Goal: Navigation & Orientation: Find specific page/section

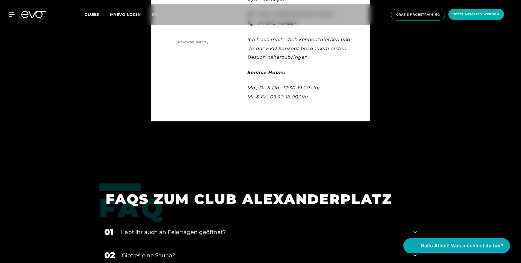
scroll to position [1992, 0]
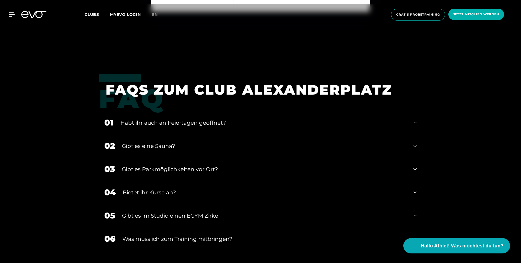
click at [413, 145] on icon at bounding box center [414, 146] width 3 height 2
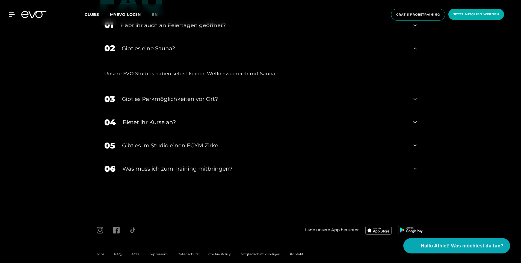
scroll to position [2098, 0]
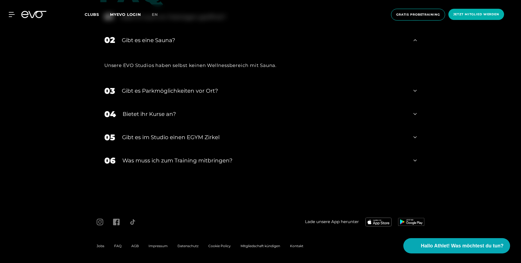
click at [415, 156] on div "06 Was muss ich zum Training mitbringen?" at bounding box center [260, 160] width 323 height 23
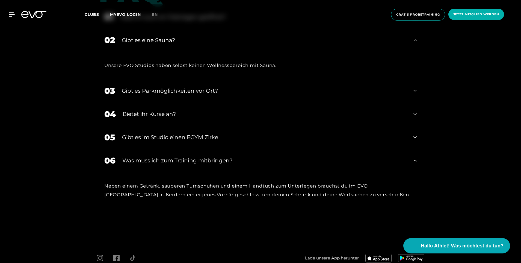
scroll to position [2134, 0]
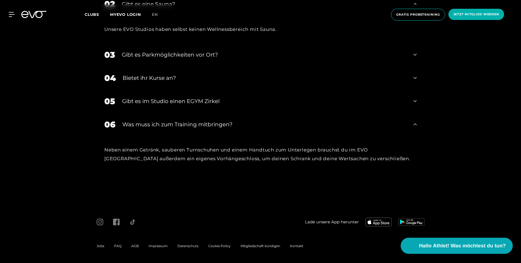
click at [457, 247] on span "Hallo Athlet! Was möchtest du tun?" at bounding box center [462, 246] width 87 height 8
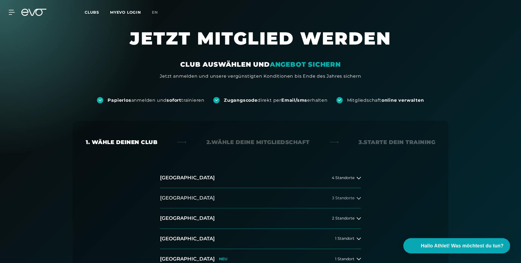
click at [184, 194] on button "Berlin 3 Standorte" at bounding box center [260, 198] width 201 height 20
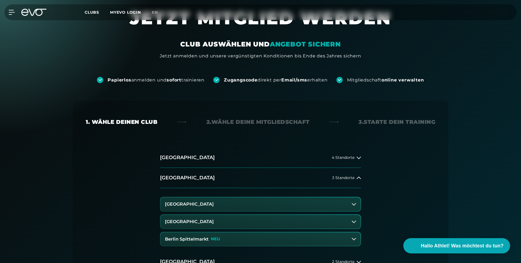
scroll to position [55, 0]
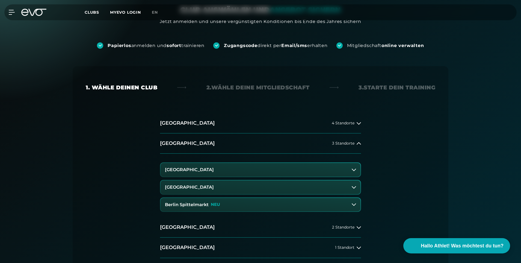
click at [199, 168] on h3 "Berlin Alexanderplatz" at bounding box center [189, 169] width 49 height 5
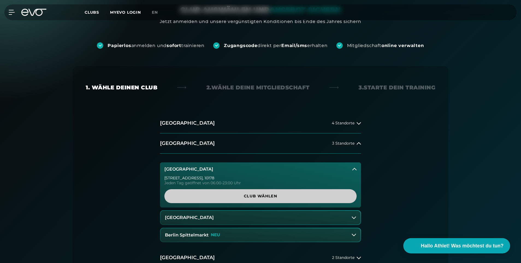
click at [262, 195] on span "Club wählen" at bounding box center [260, 196] width 166 height 6
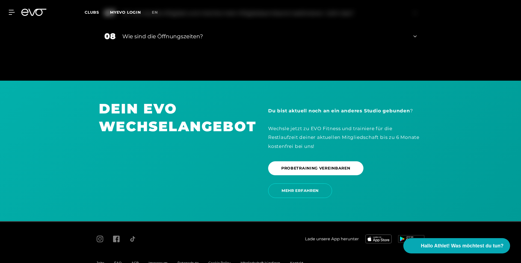
scroll to position [1167, 0]
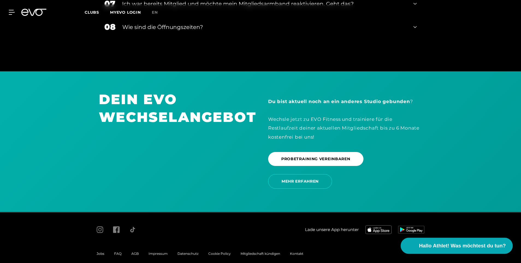
click at [459, 245] on span "Hallo Athlet! Was möchtest du tun?" at bounding box center [462, 246] width 87 height 8
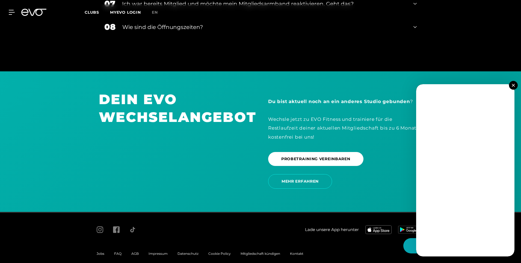
click at [513, 86] on img at bounding box center [512, 85] width 3 height 3
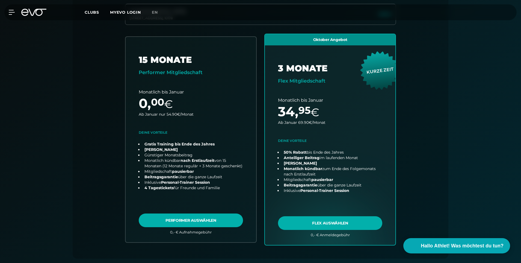
scroll to position [0, 0]
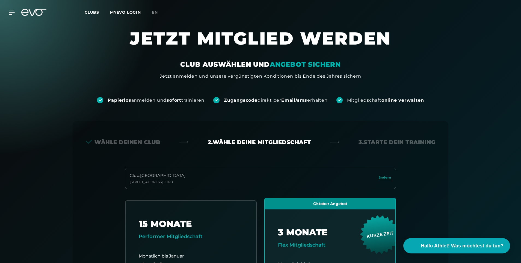
click at [94, 10] on span "Clubs" at bounding box center [92, 12] width 14 height 5
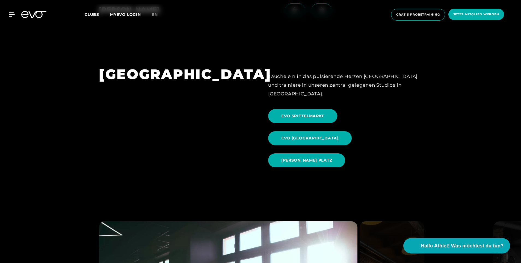
scroll to position [600, 0]
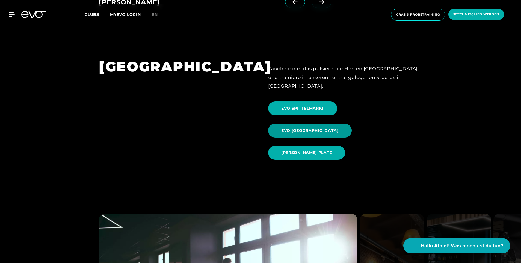
click at [338, 127] on span "EVO ALEXANDERPLATZ" at bounding box center [309, 130] width 57 height 6
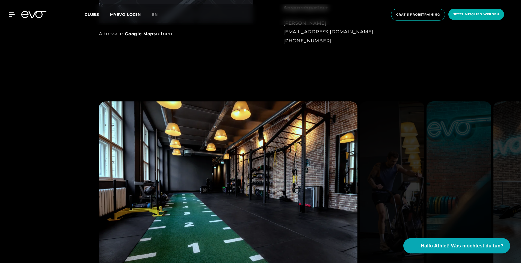
scroll to position [409, 0]
